Goal: Navigation & Orientation: Find specific page/section

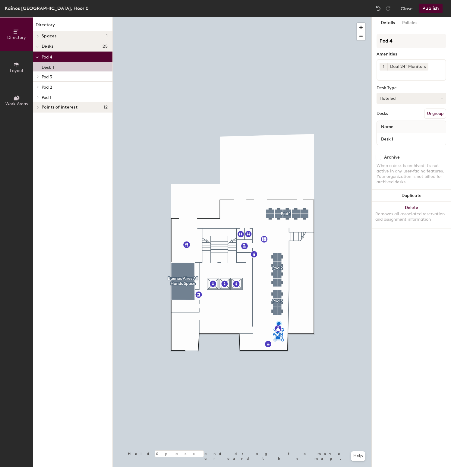
click at [415, 98] on button "Hoteled" at bounding box center [411, 98] width 70 height 11
click at [396, 116] on div "Assigned" at bounding box center [407, 116] width 60 height 9
click at [393, 101] on button "Assigned" at bounding box center [411, 98] width 70 height 11
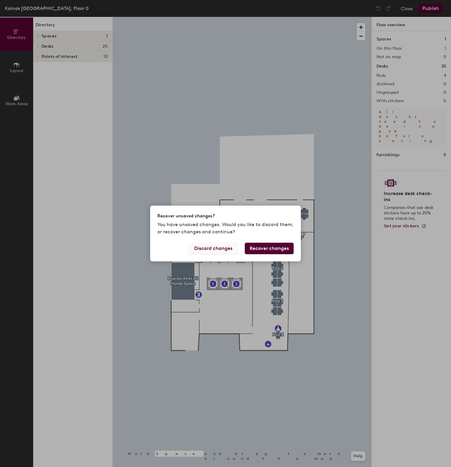
click at [198, 248] on button "Discard changes" at bounding box center [213, 248] width 49 height 11
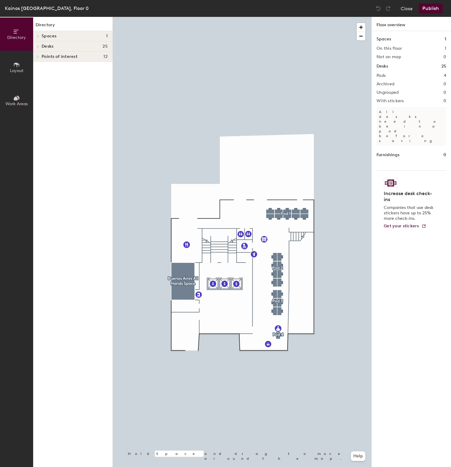
click at [278, 17] on div at bounding box center [242, 17] width 259 height 0
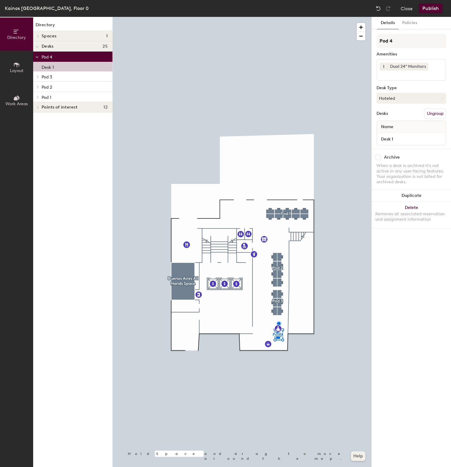
click at [360, 457] on button "Help" at bounding box center [358, 456] width 14 height 10
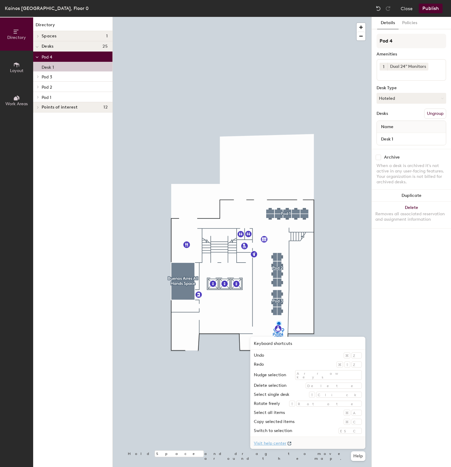
click at [319, 441] on link "Visit help center" at bounding box center [307, 443] width 115 height 12
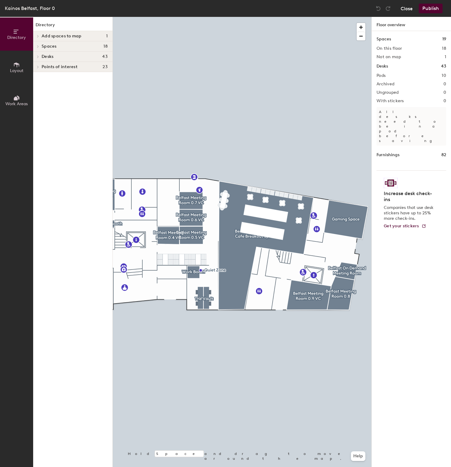
click at [409, 6] on button "Close" at bounding box center [407, 9] width 12 height 10
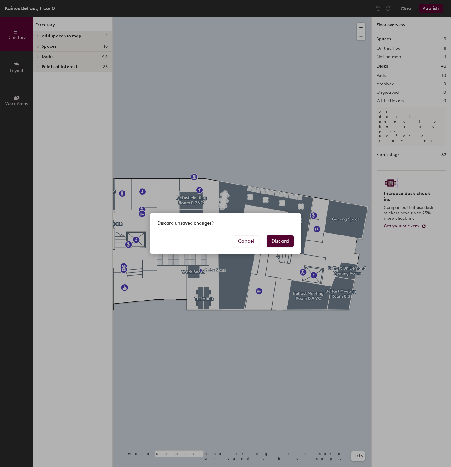
click at [276, 245] on button "Discard" at bounding box center [279, 240] width 27 height 11
